Goal: Navigation & Orientation: Find specific page/section

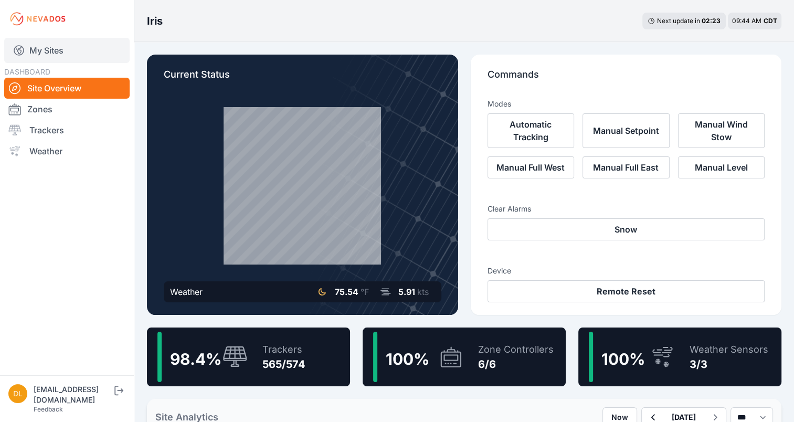
click at [66, 50] on link "My Sites" at bounding box center [66, 50] width 125 height 25
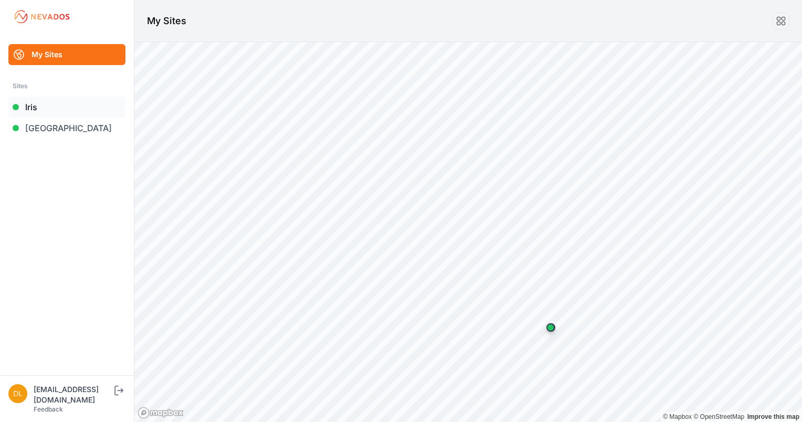
click at [48, 108] on link "Iris" at bounding box center [66, 107] width 117 height 21
